Goal: Information Seeking & Learning: Learn about a topic

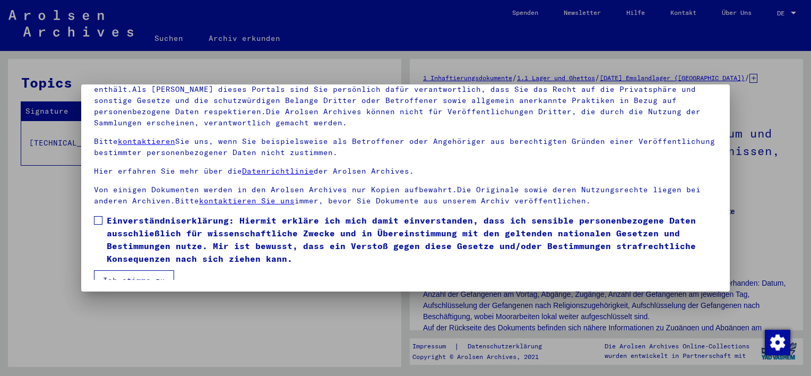
scroll to position [90, 0]
click at [100, 215] on span at bounding box center [98, 219] width 8 height 8
click at [149, 272] on button "Ich stimme zu" at bounding box center [134, 279] width 80 height 20
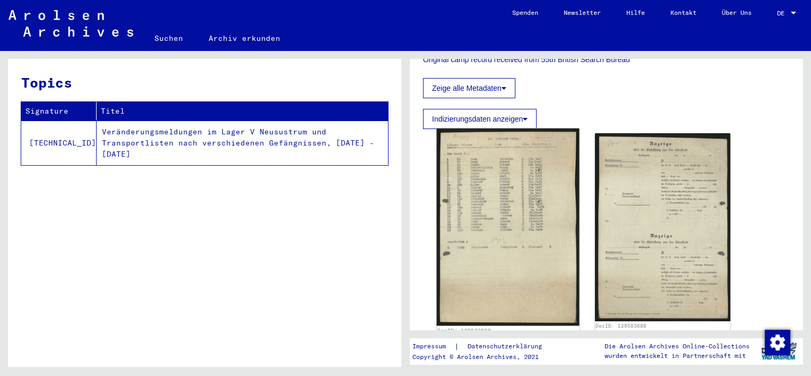
scroll to position [371, 0]
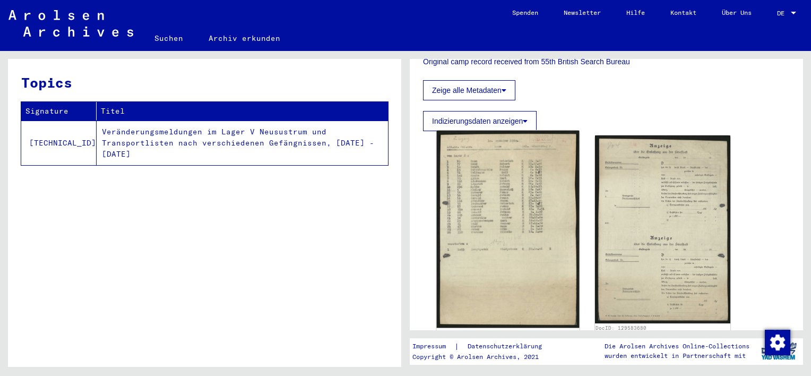
click at [478, 238] on img at bounding box center [508, 228] width 142 height 197
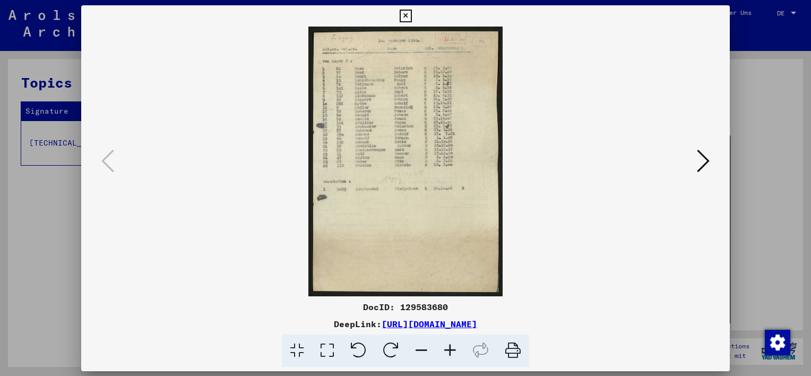
click at [478, 238] on img at bounding box center [405, 161] width 576 height 269
click at [448, 352] on icon at bounding box center [450, 350] width 29 height 32
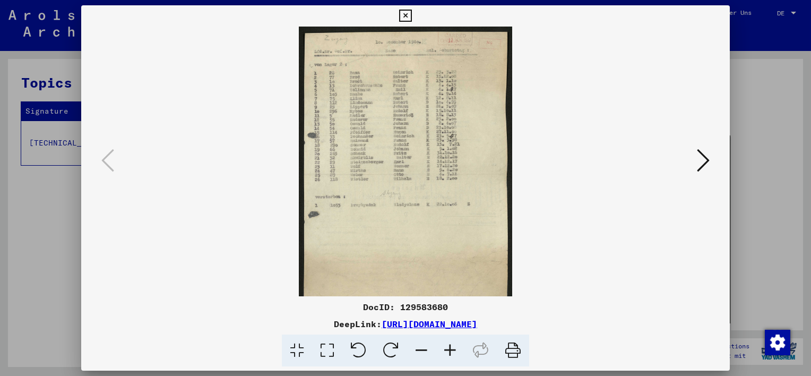
click at [448, 352] on icon at bounding box center [450, 350] width 29 height 32
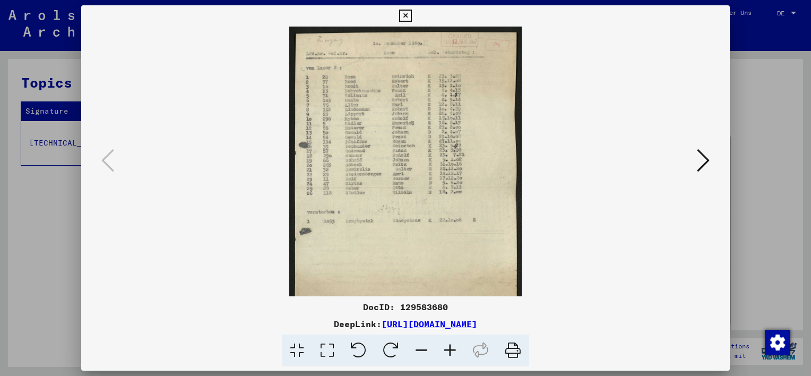
click at [448, 352] on icon at bounding box center [450, 350] width 29 height 32
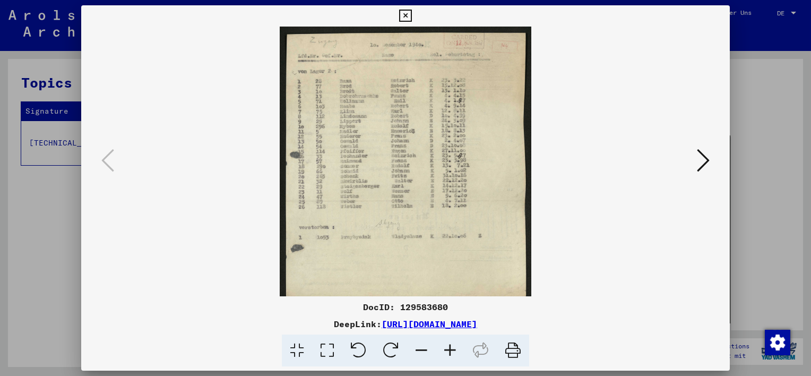
click at [448, 352] on icon at bounding box center [450, 350] width 29 height 32
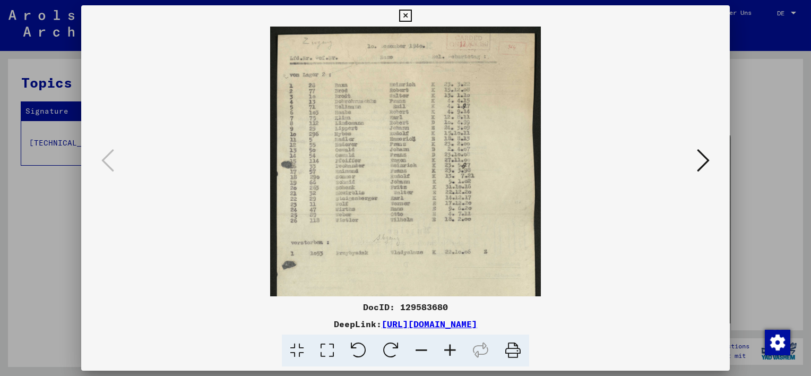
click at [448, 352] on icon at bounding box center [450, 350] width 29 height 32
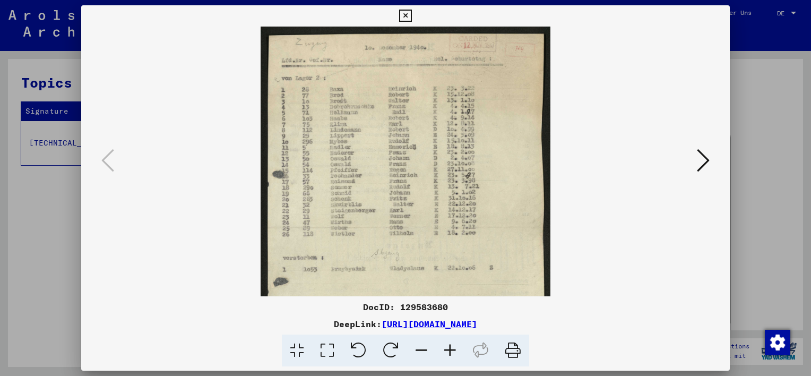
click at [448, 352] on icon at bounding box center [450, 350] width 29 height 32
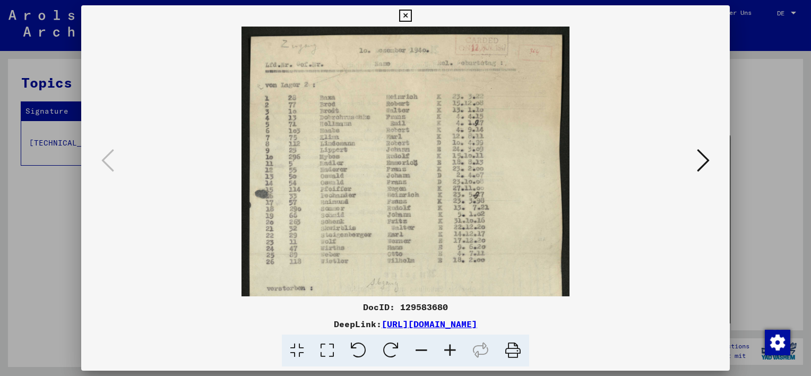
click at [448, 352] on icon at bounding box center [450, 350] width 29 height 32
